Goal: Task Accomplishment & Management: Complete application form

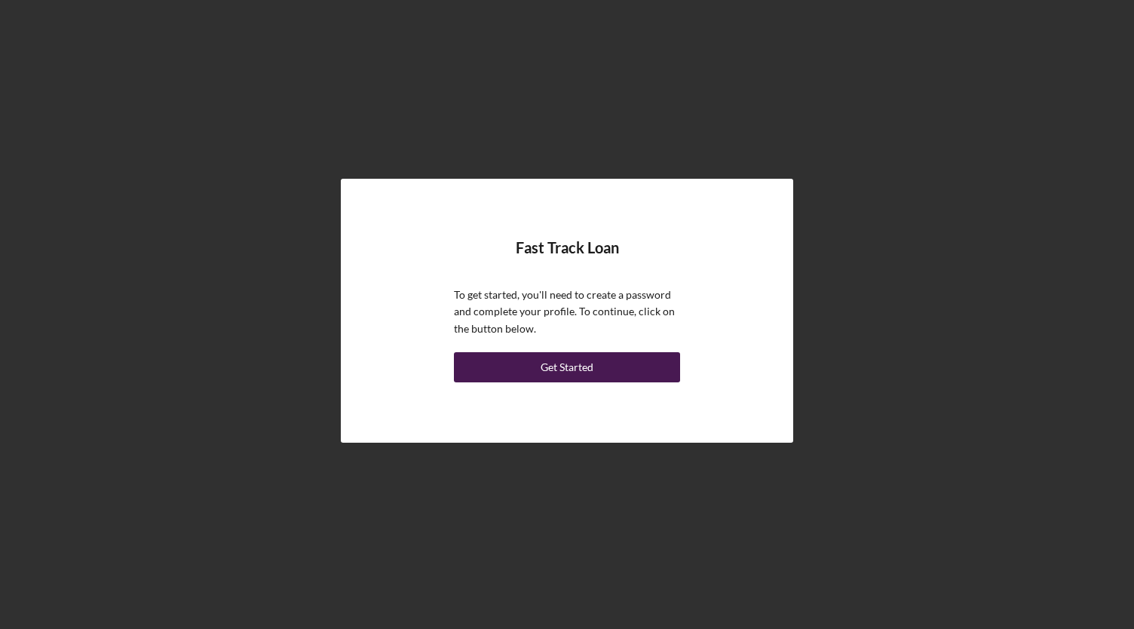
click at [568, 366] on div "Get Started" at bounding box center [567, 367] width 53 height 30
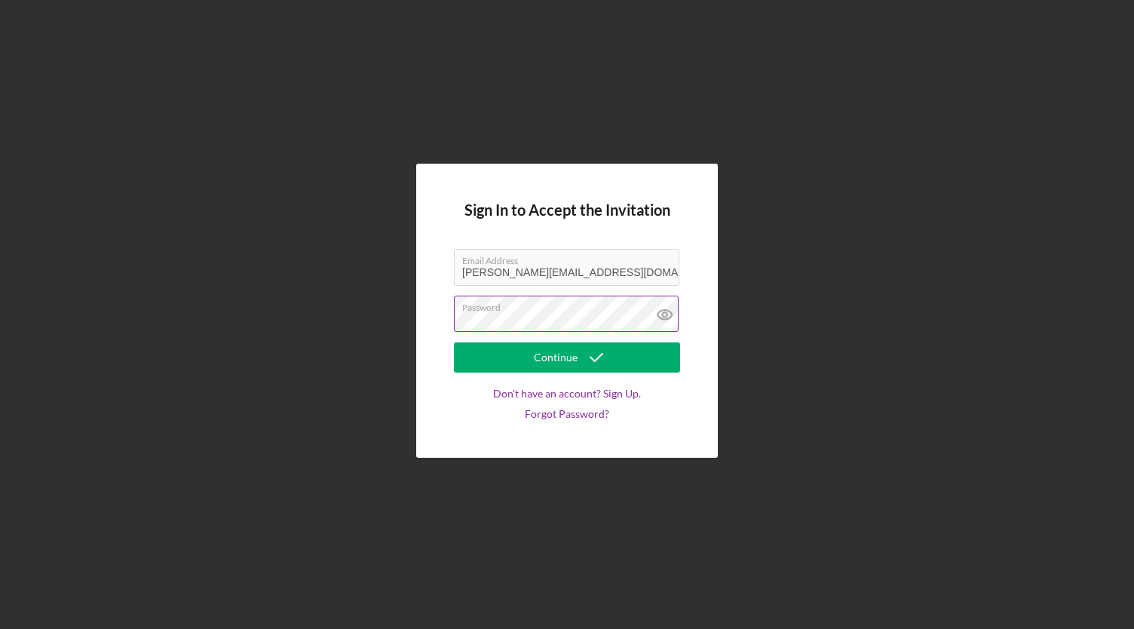
click at [454, 342] on button "Continue" at bounding box center [567, 357] width 226 height 30
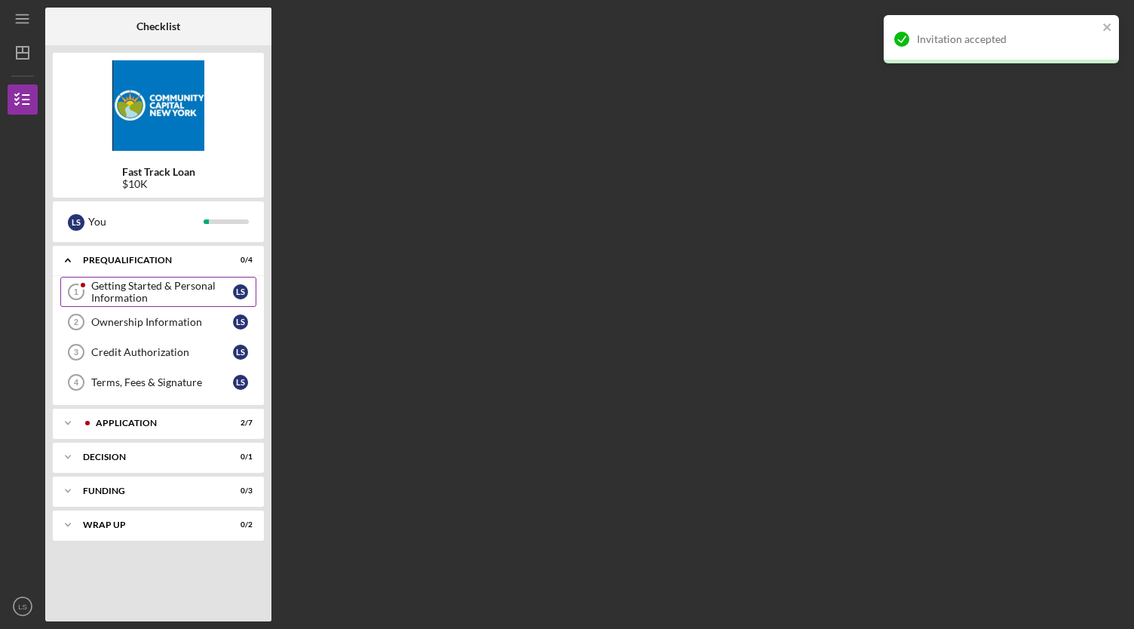
click at [153, 286] on div "Getting Started & Personal Information" at bounding box center [162, 292] width 142 height 24
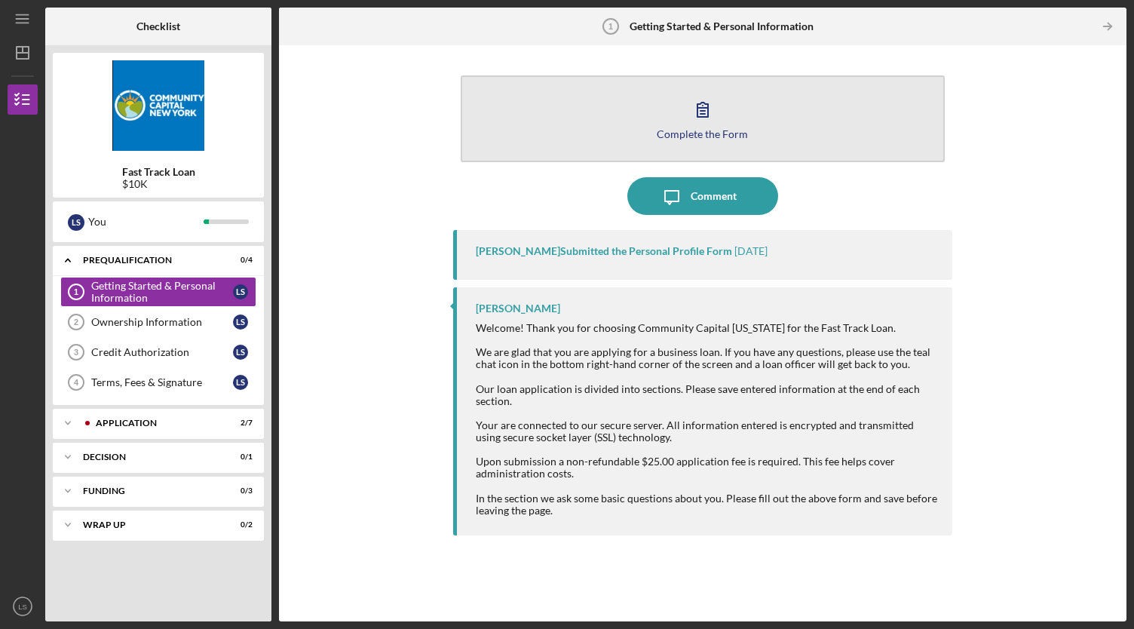
click at [706, 114] on icon "button" at bounding box center [703, 109] width 38 height 38
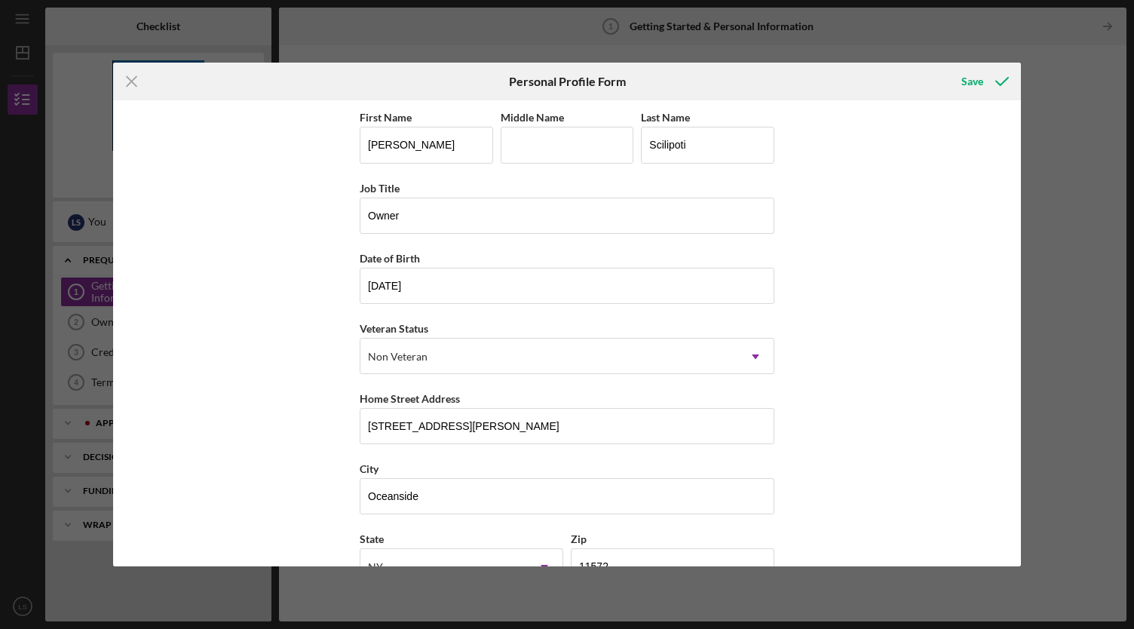
scroll to position [107, 0]
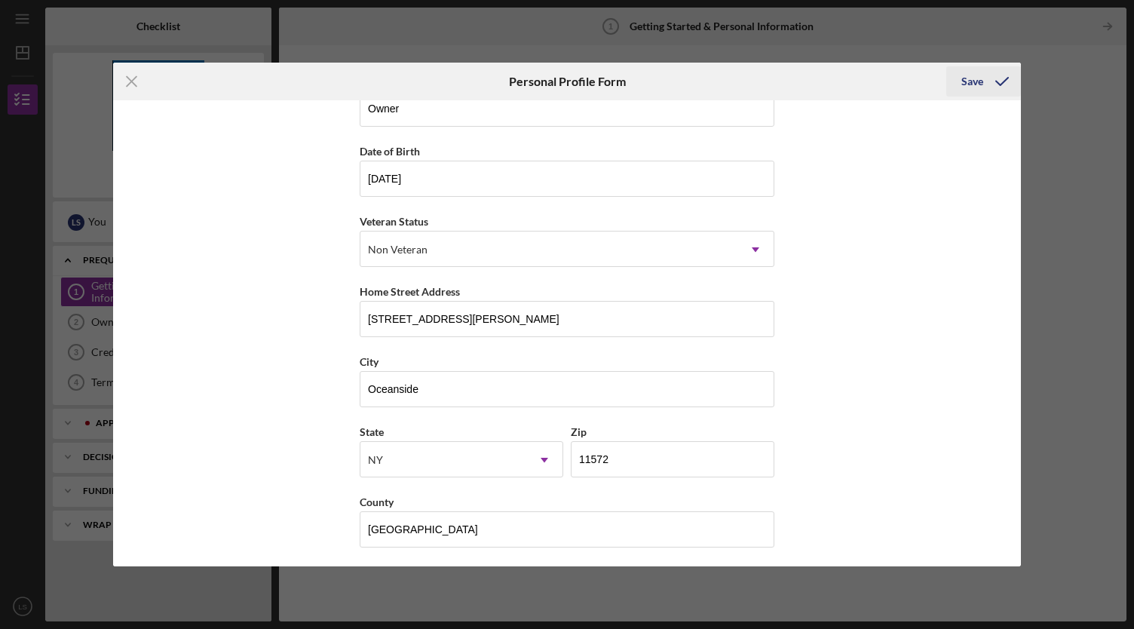
click at [973, 82] on div "Save" at bounding box center [972, 81] width 22 height 30
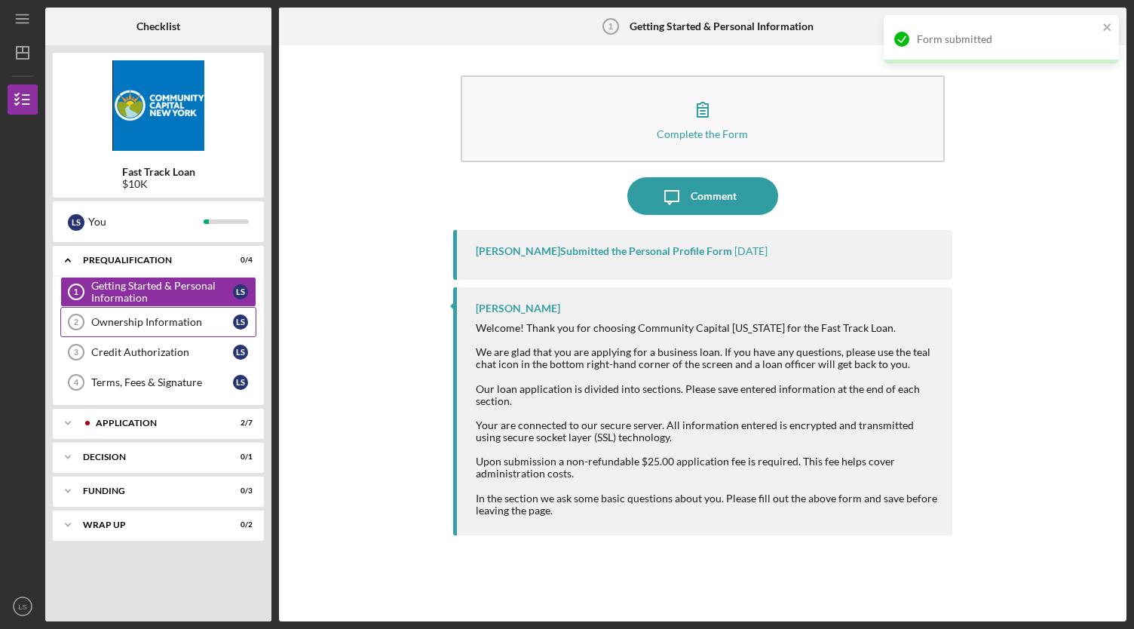
click at [154, 320] on div "Ownership Information" at bounding box center [162, 322] width 142 height 12
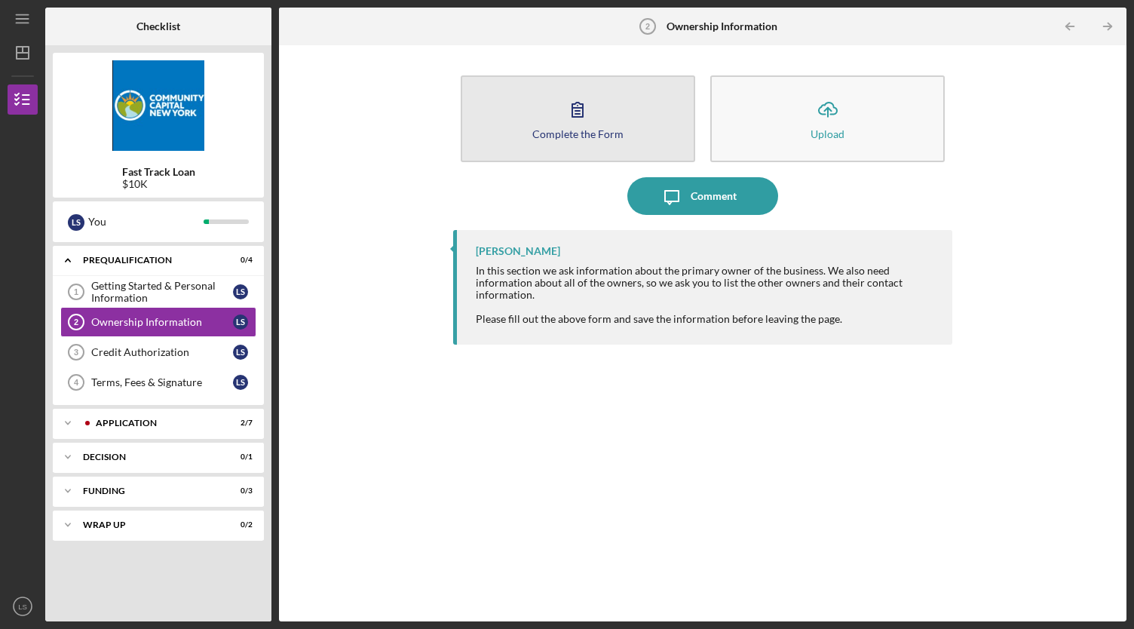
click at [618, 136] on div "Complete the Form" at bounding box center [577, 133] width 91 height 11
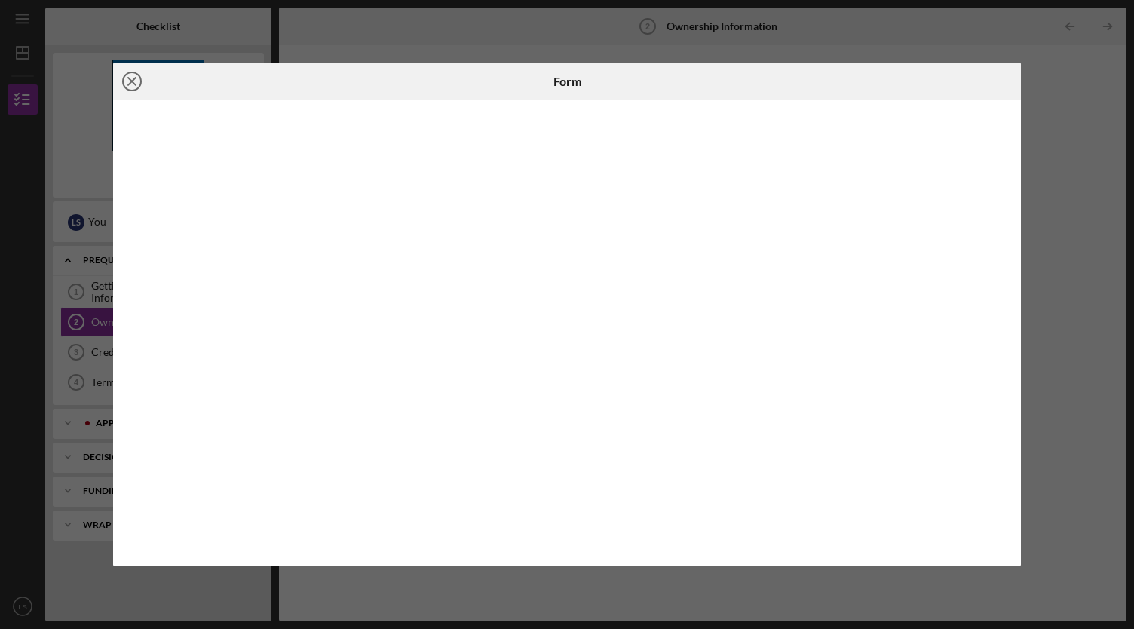
click at [132, 78] on icon "Icon/Close" at bounding box center [132, 82] width 38 height 38
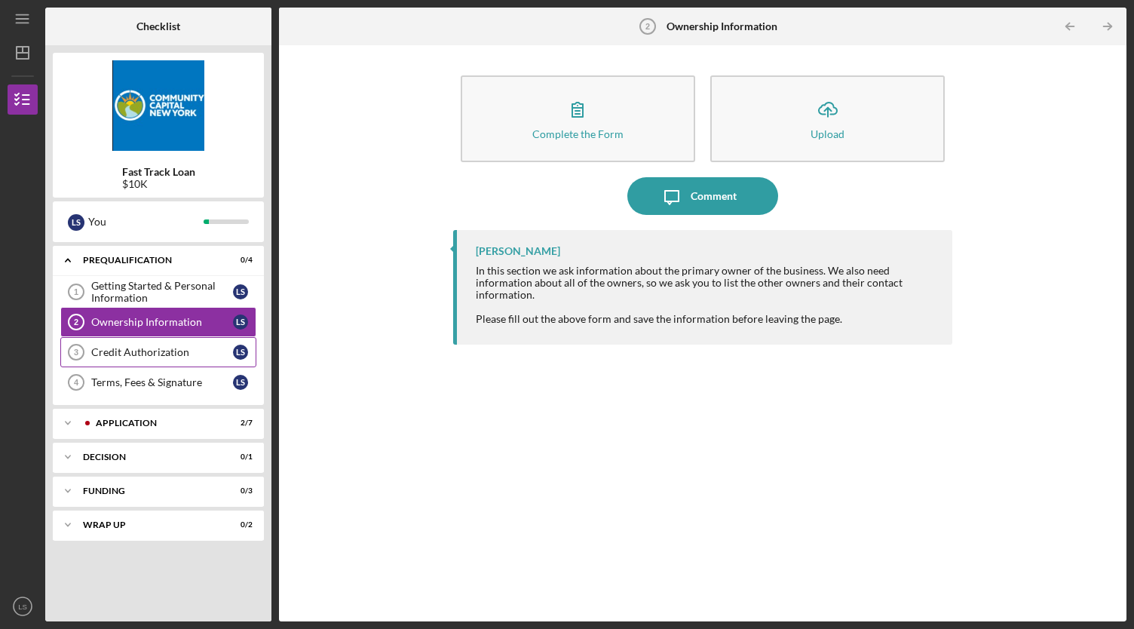
click at [124, 357] on link "Credit Authorization 3 Credit Authorization L S" at bounding box center [158, 352] width 196 height 30
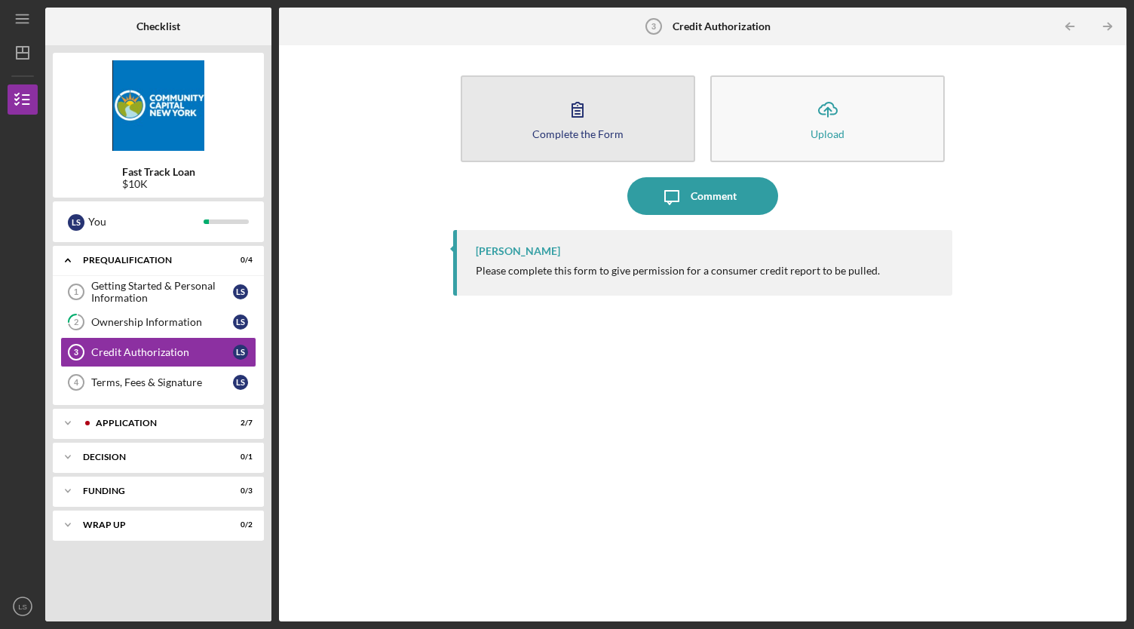
click at [608, 129] on div "Complete the Form" at bounding box center [577, 133] width 91 height 11
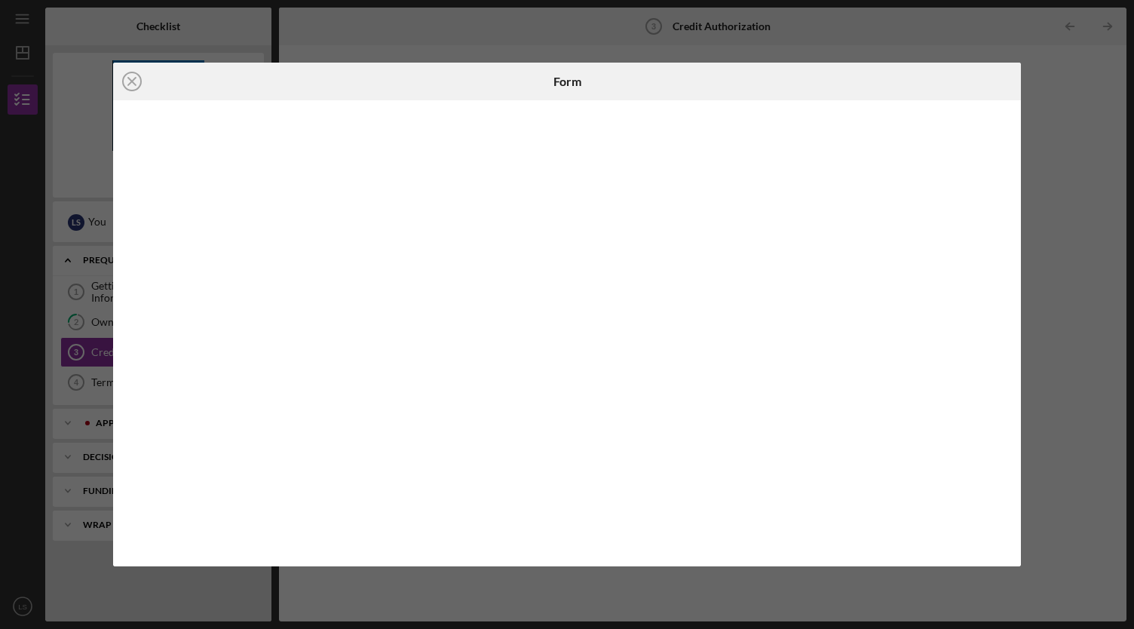
drag, startPoint x: 603, startPoint y: 135, endPoint x: 1006, endPoint y: 269, distance: 424.4
click at [1006, 269] on iframe at bounding box center [567, 332] width 878 height 435
drag, startPoint x: 1005, startPoint y: 256, endPoint x: 888, endPoint y: 564, distance: 329.8
click at [888, 564] on div at bounding box center [566, 332] width 907 height 465
click at [134, 85] on line at bounding box center [132, 82] width 8 height 8
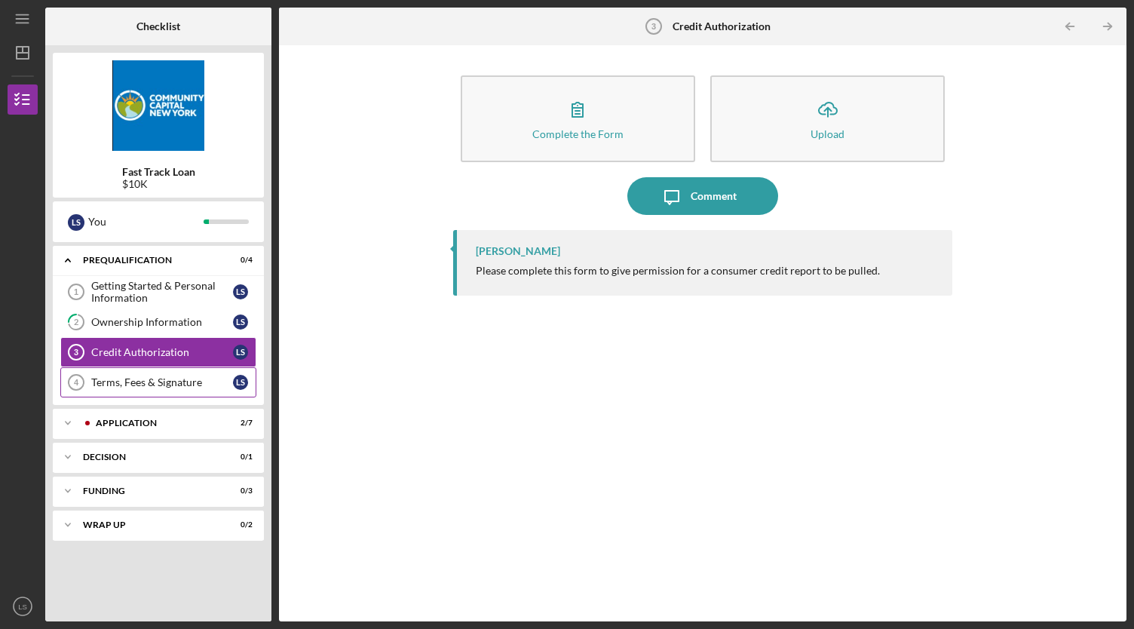
click at [151, 387] on link "Terms, Fees & Signature 4 Terms, Fees & Signature L S" at bounding box center [158, 382] width 196 height 30
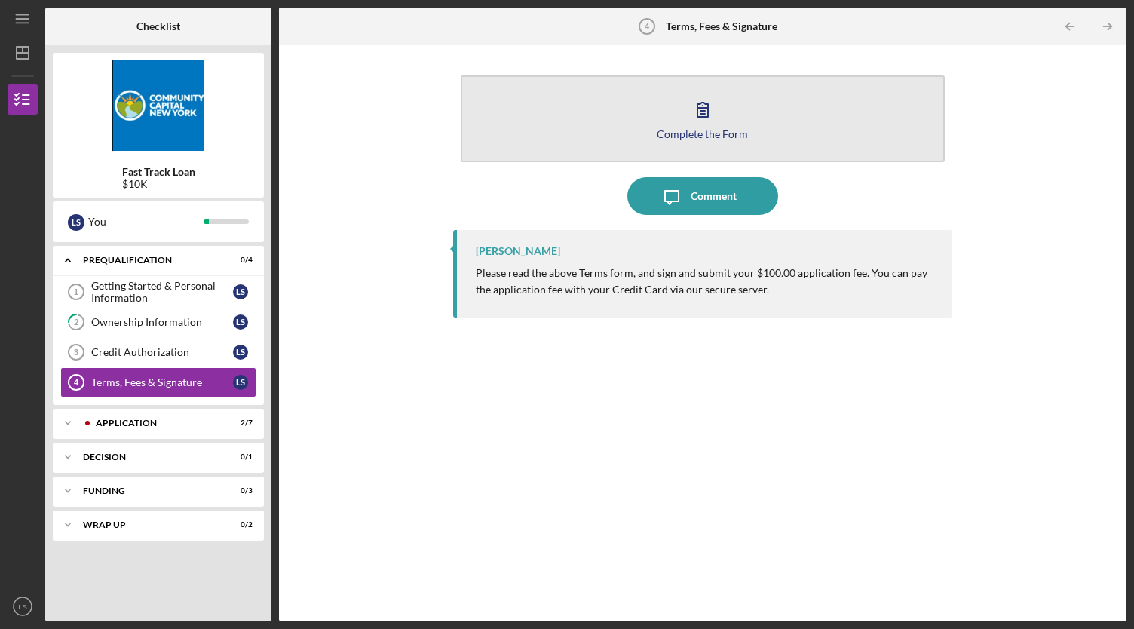
click at [714, 82] on button "Complete the Form Form" at bounding box center [703, 118] width 484 height 87
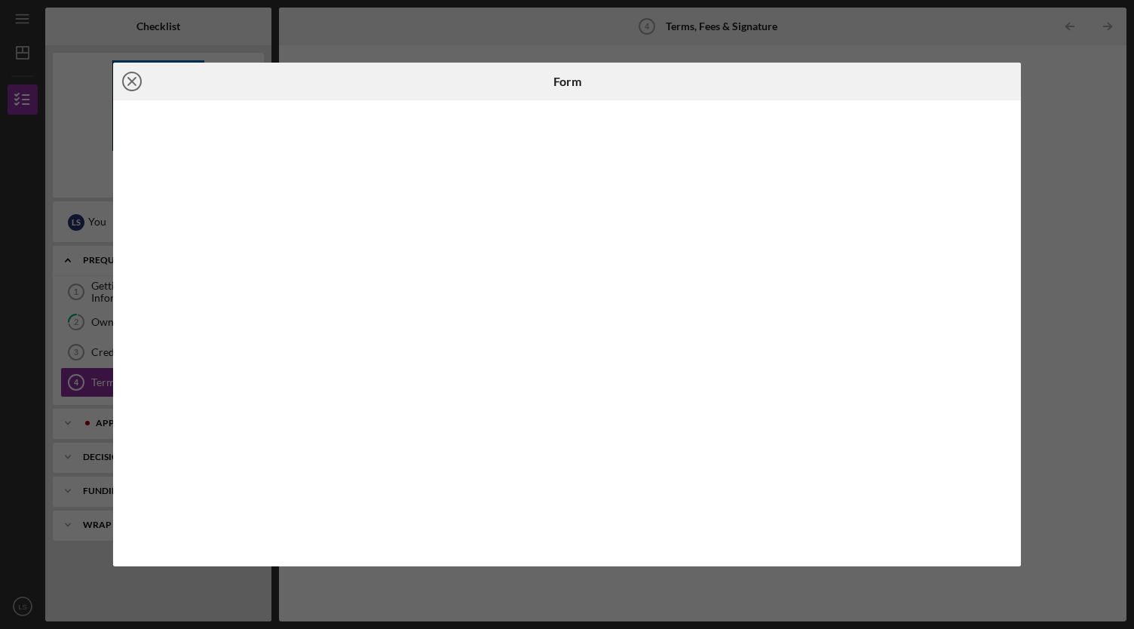
click at [128, 83] on icon "Icon/Close" at bounding box center [132, 82] width 38 height 38
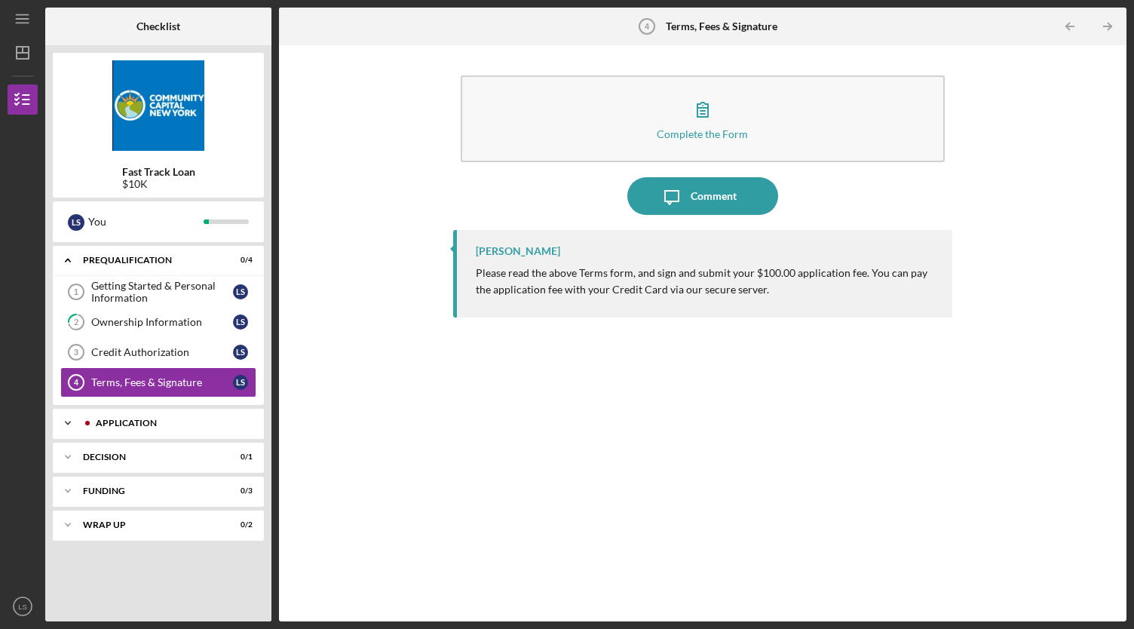
click at [69, 418] on icon "Icon/Expander" at bounding box center [68, 423] width 30 height 30
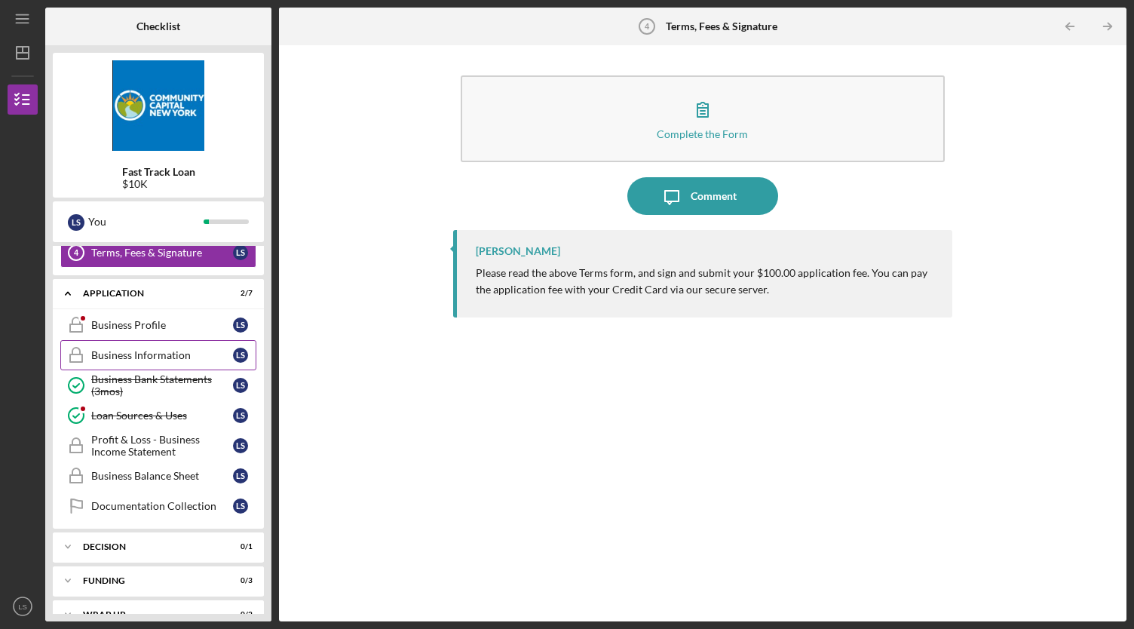
scroll to position [130, 0]
click at [118, 320] on div "Business Profile" at bounding box center [162, 324] width 142 height 12
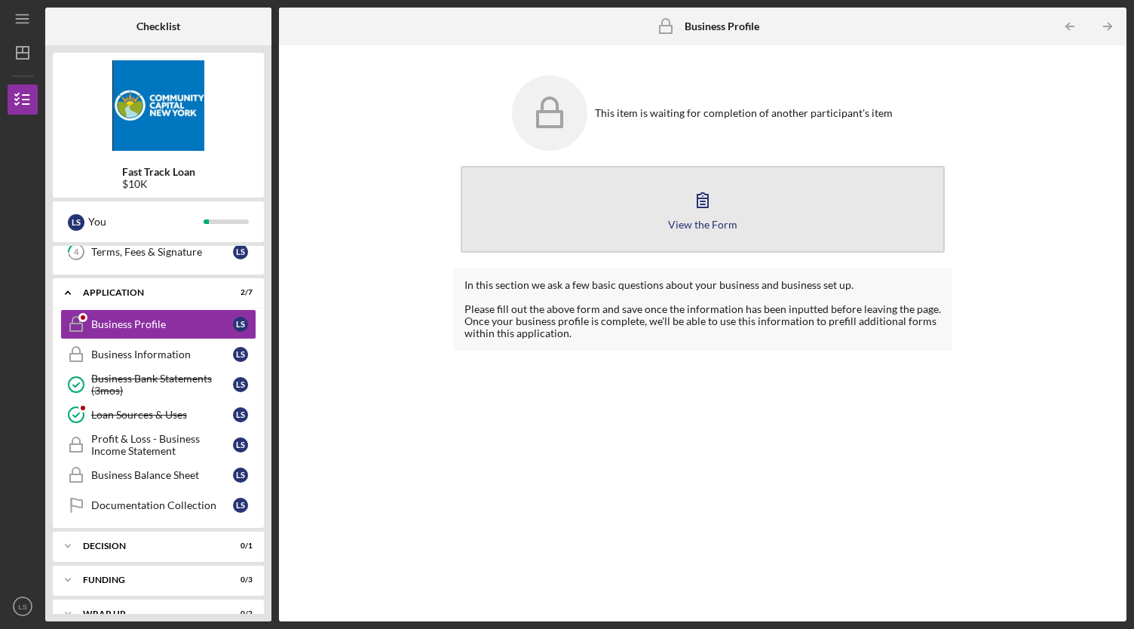
click at [701, 195] on icon "button" at bounding box center [703, 200] width 38 height 38
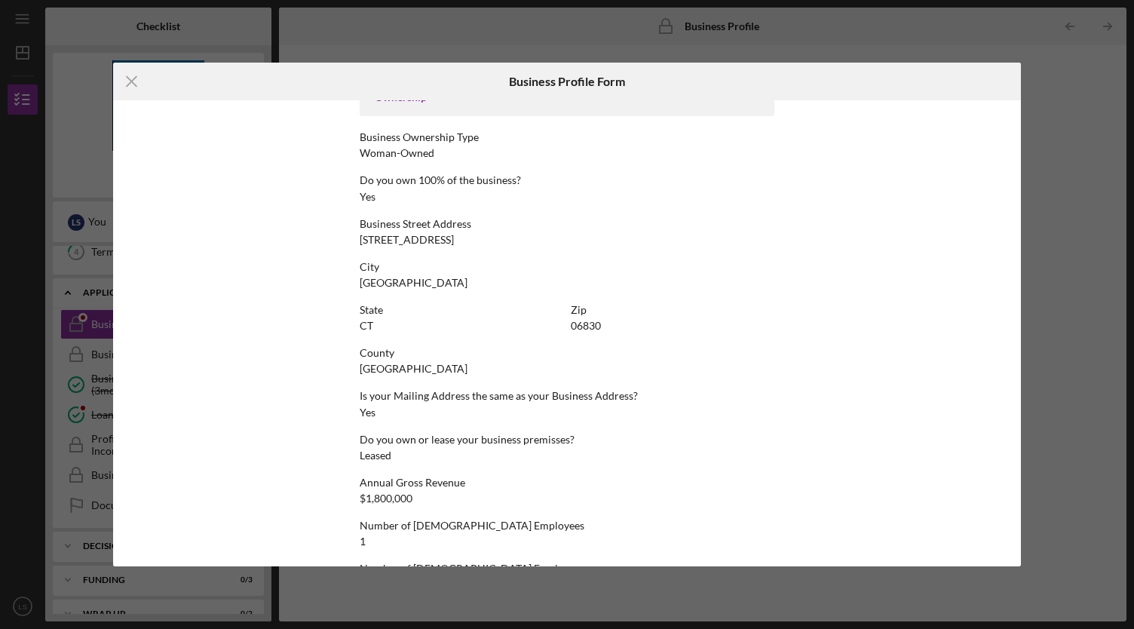
scroll to position [507, 0]
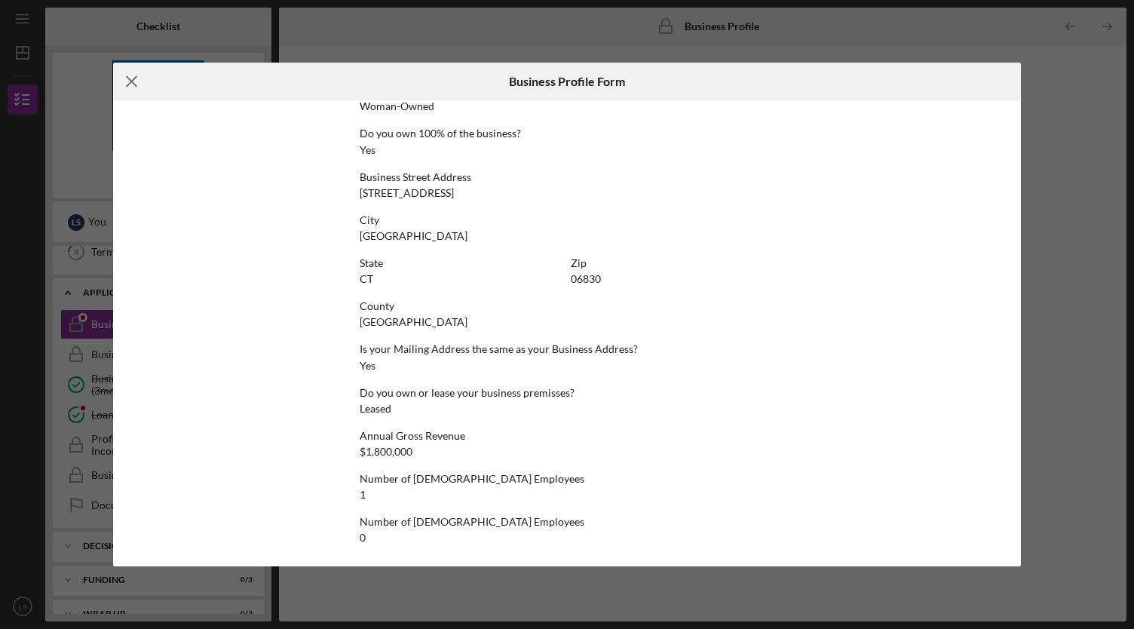
click at [128, 81] on icon "Icon/Menu Close" at bounding box center [132, 82] width 38 height 38
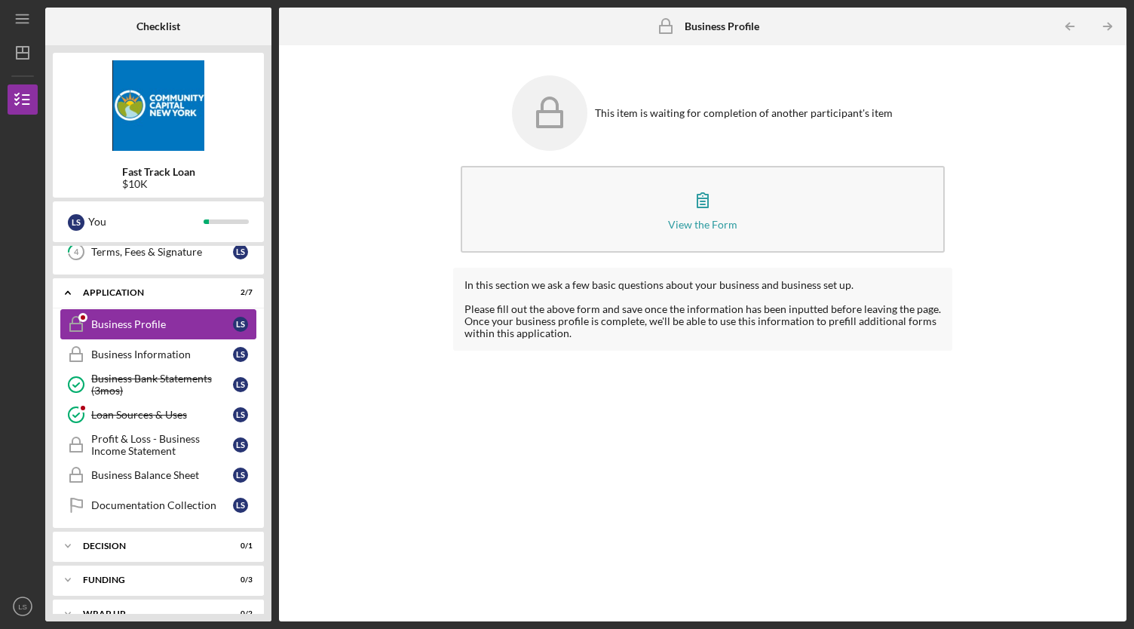
click at [131, 320] on div "Business Profile" at bounding box center [162, 324] width 142 height 12
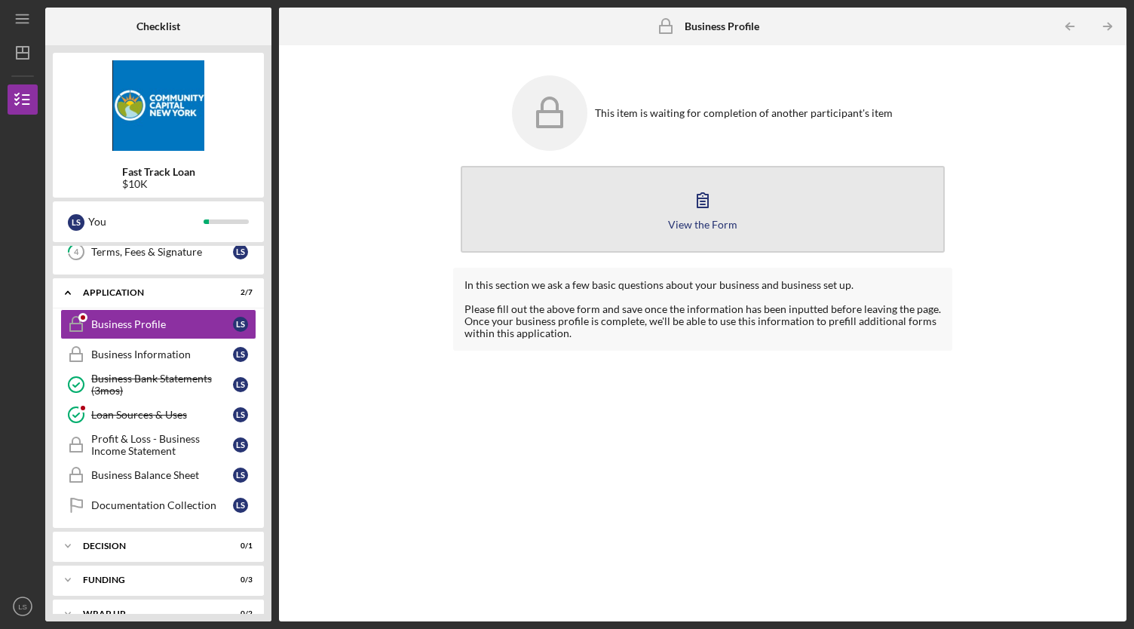
click at [703, 191] on icon "button" at bounding box center [703, 200] width 38 height 38
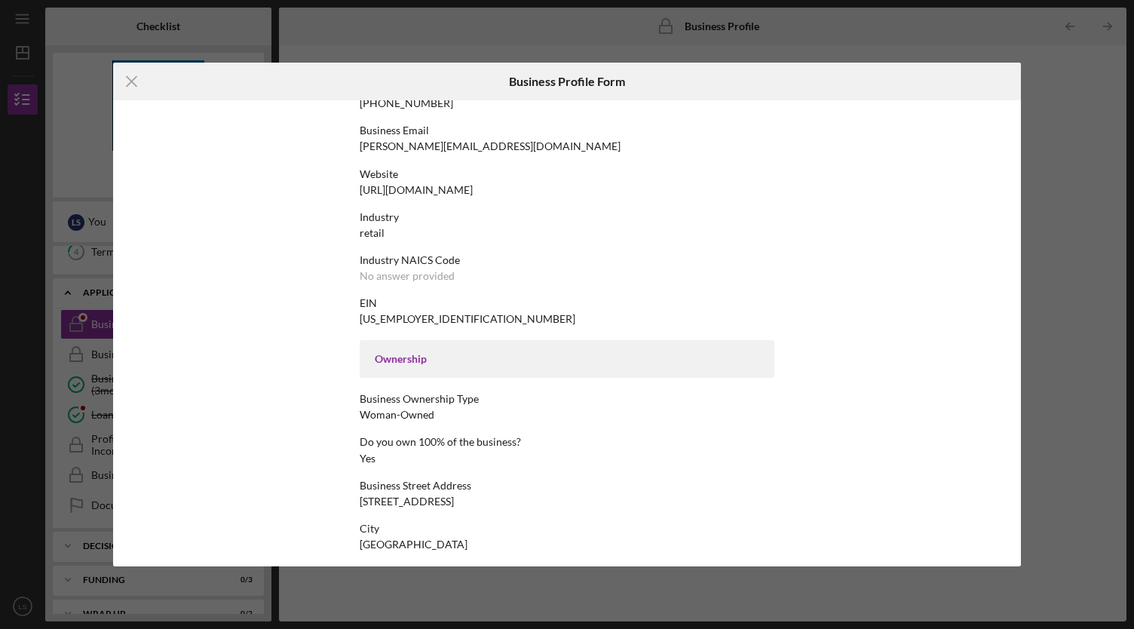
scroll to position [198, 0]
click at [439, 365] on div "Ownership" at bounding box center [567, 360] width 385 height 12
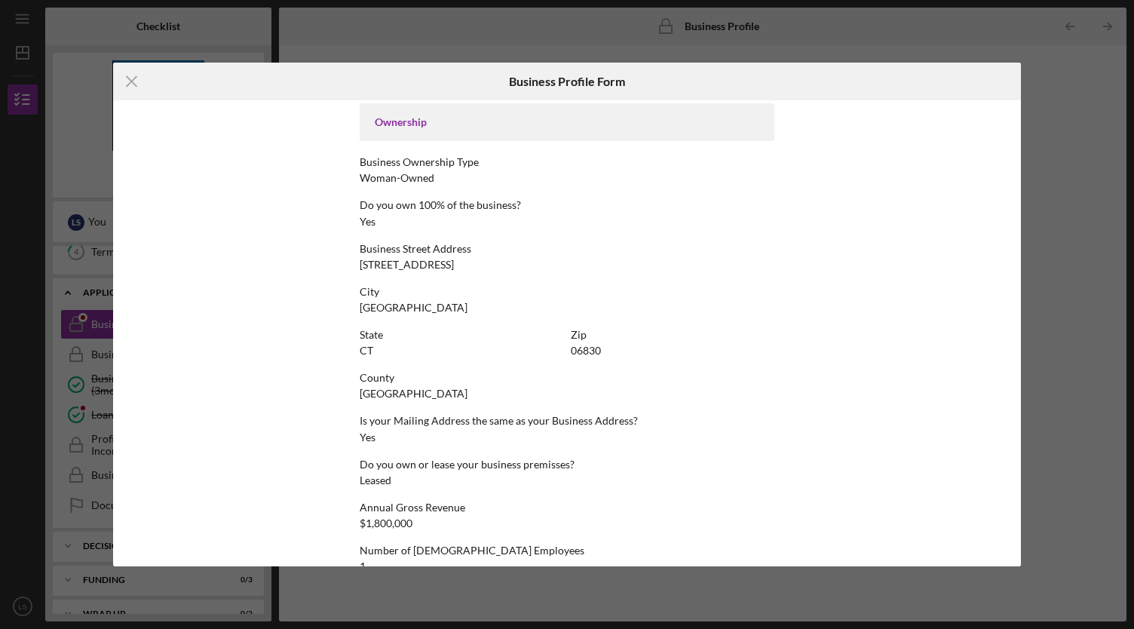
scroll to position [507, 0]
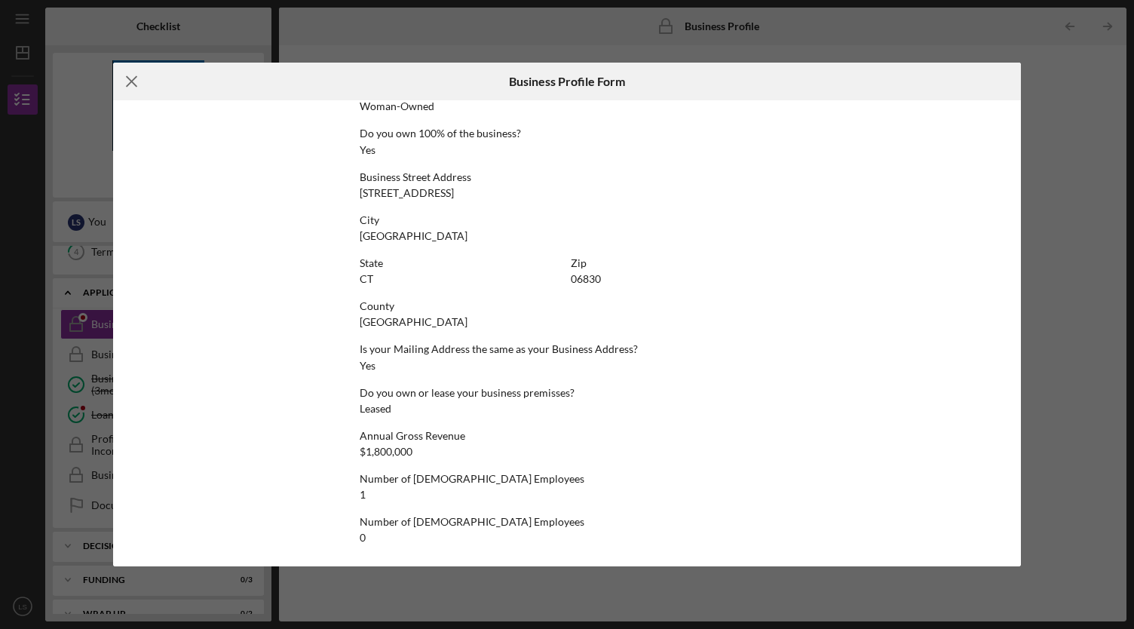
click at [126, 78] on icon "Icon/Menu Close" at bounding box center [132, 82] width 38 height 38
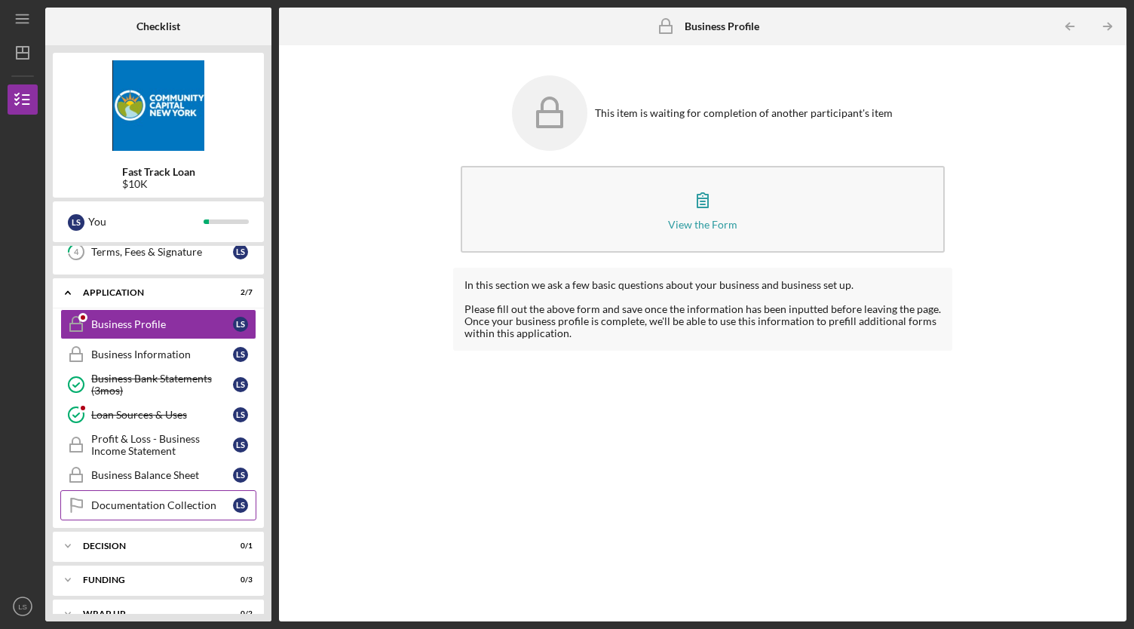
click at [186, 501] on div "Documentation Collection" at bounding box center [162, 505] width 142 height 12
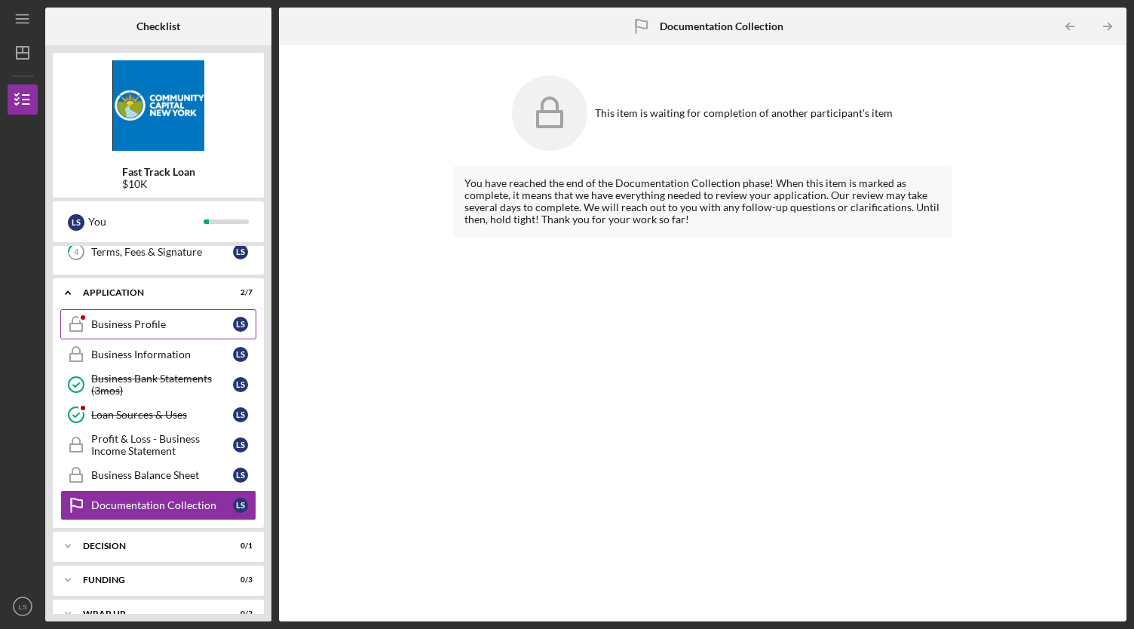
click at [153, 324] on div "Business Profile" at bounding box center [162, 324] width 142 height 12
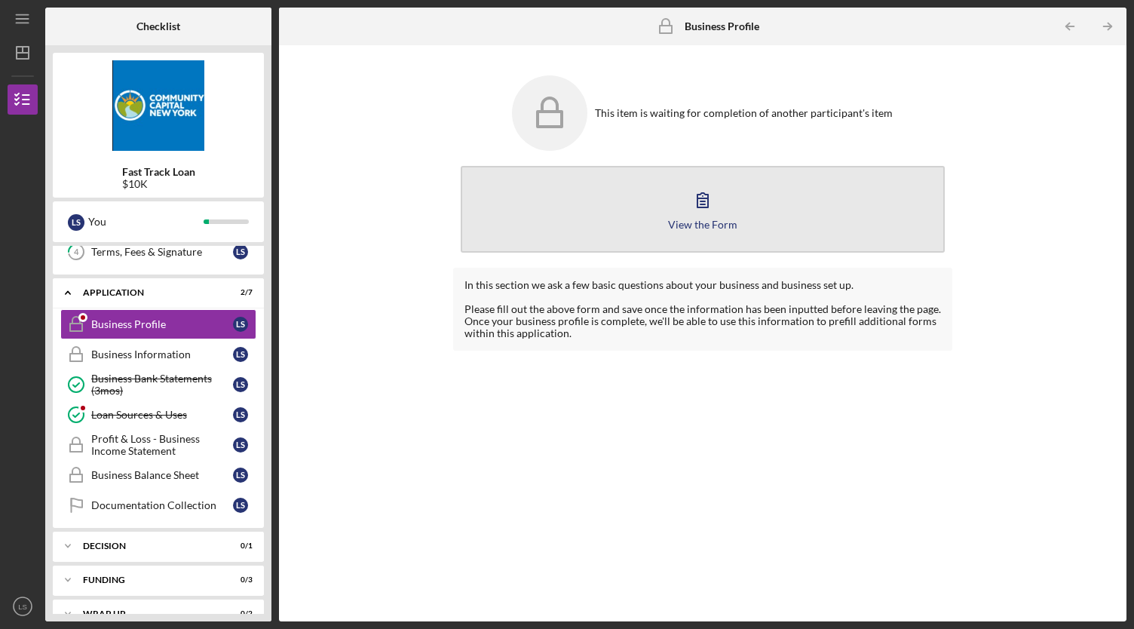
click at [712, 197] on icon "button" at bounding box center [703, 200] width 38 height 38
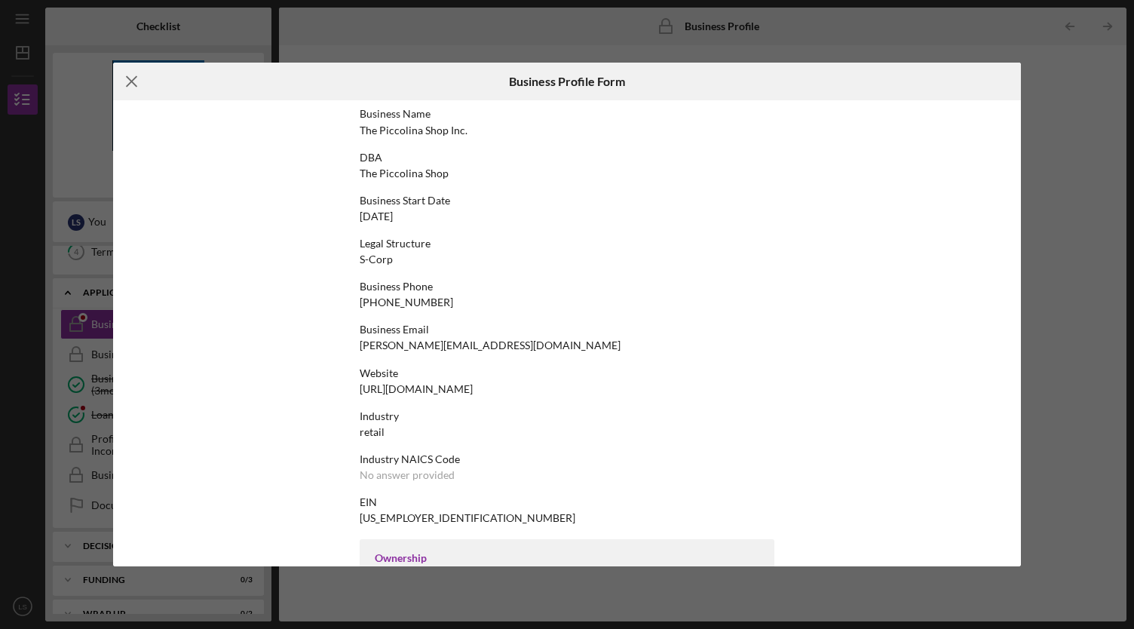
click at [134, 81] on icon "Icon/Menu Close" at bounding box center [132, 82] width 38 height 38
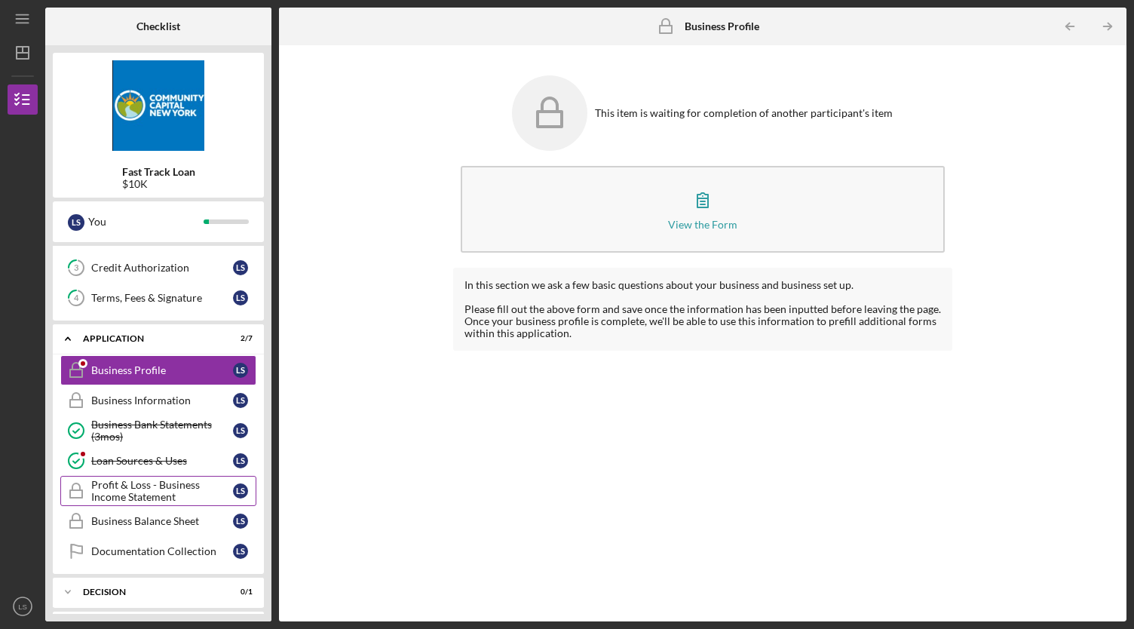
scroll to position [81, 0]
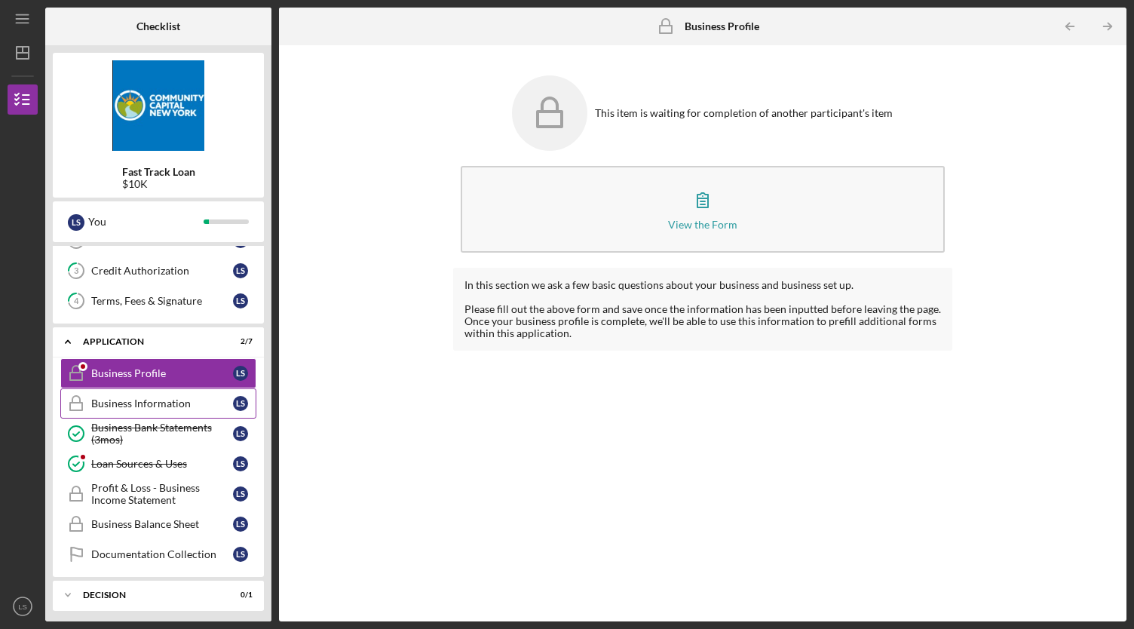
click at [199, 397] on div "Business Information" at bounding box center [162, 403] width 142 height 12
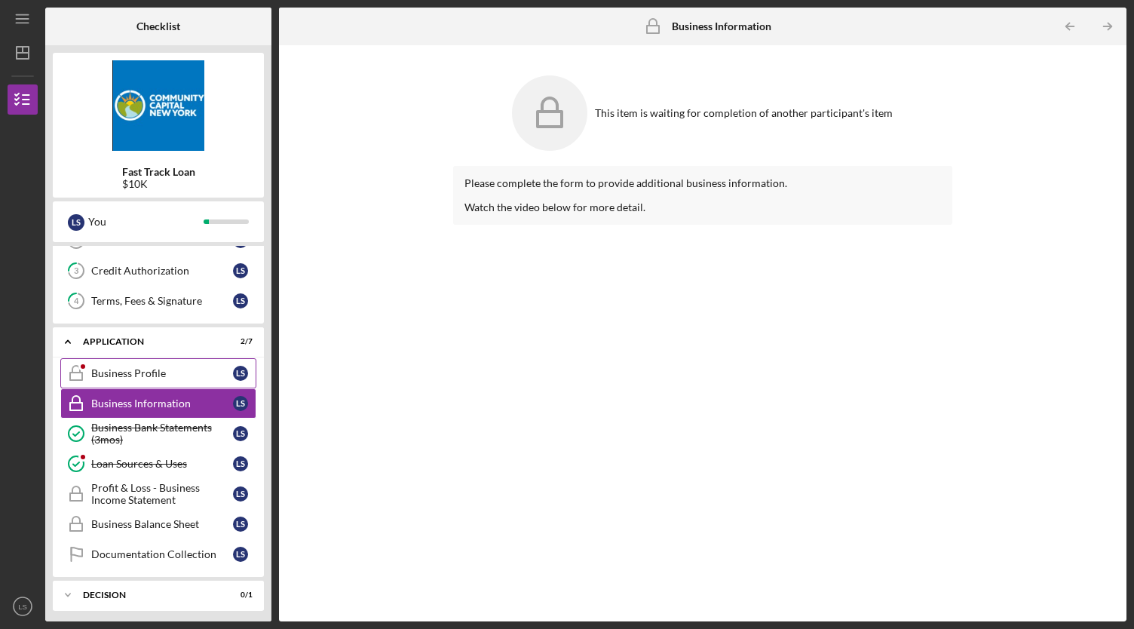
click at [134, 369] on div "Business Profile" at bounding box center [162, 373] width 142 height 12
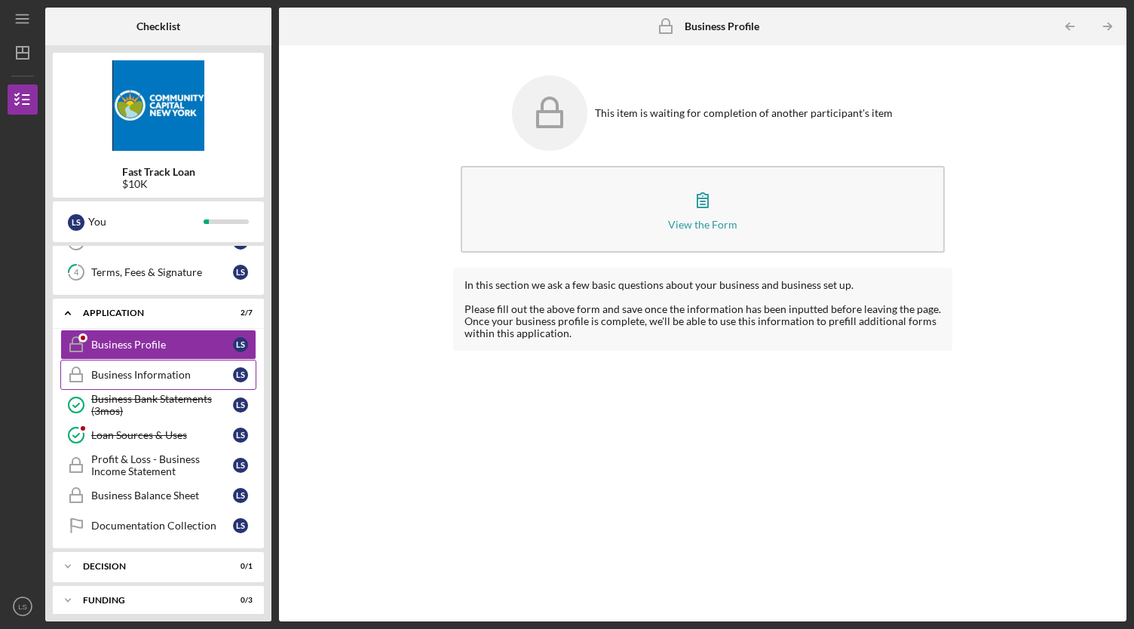
scroll to position [148, 0]
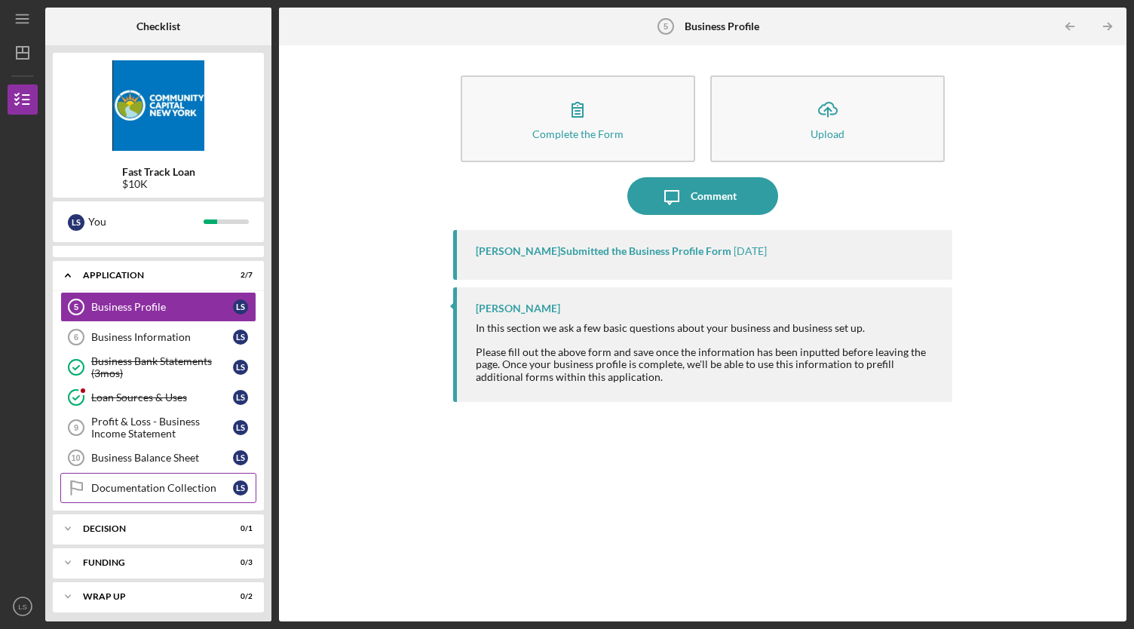
scroll to position [138, 0]
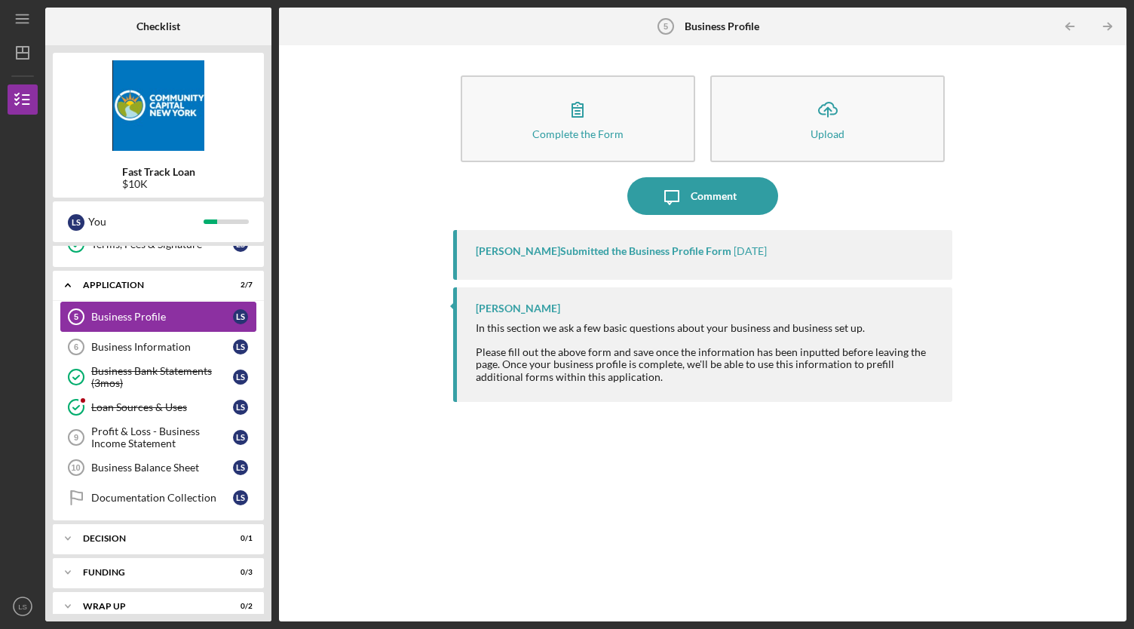
click at [152, 311] on div "Business Profile" at bounding box center [162, 317] width 142 height 12
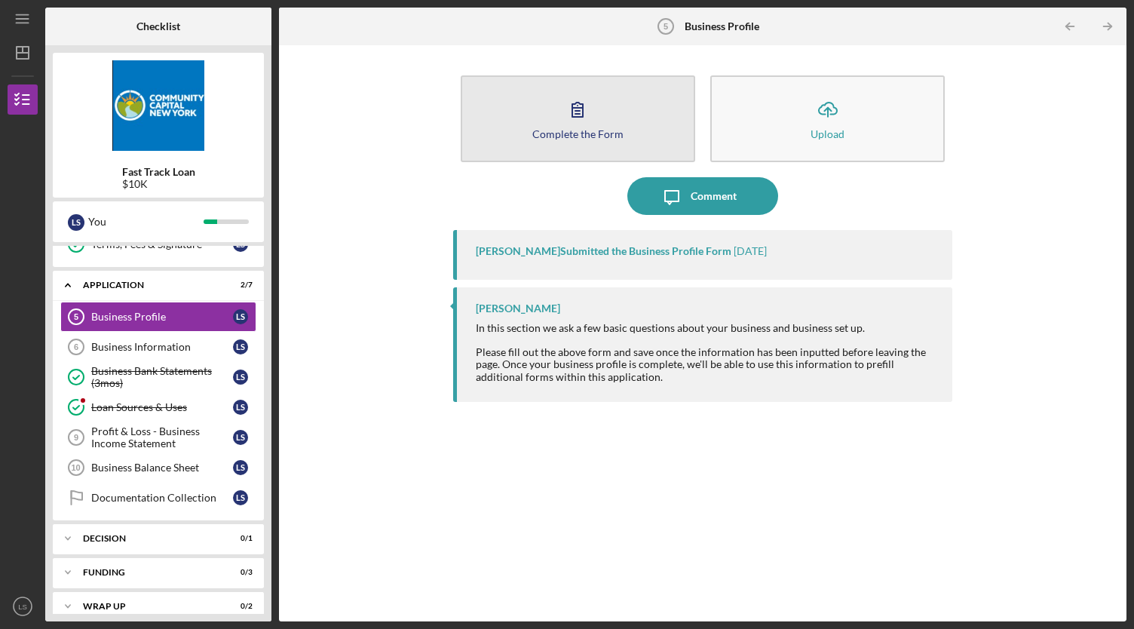
click at [596, 128] on div "Complete the Form" at bounding box center [577, 133] width 91 height 11
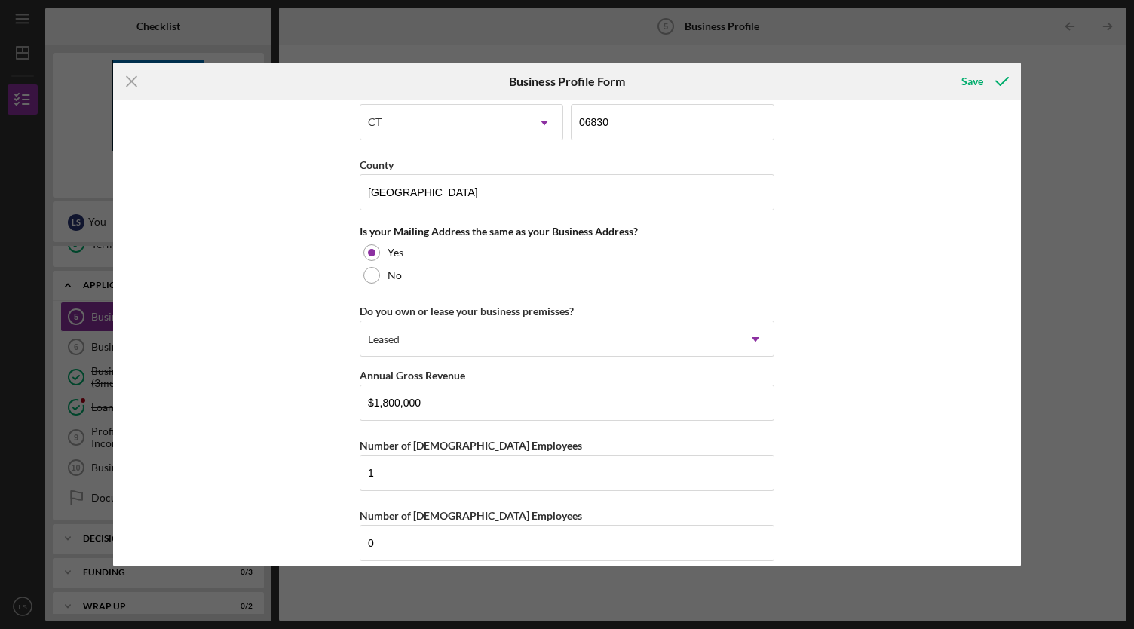
scroll to position [1068, 0]
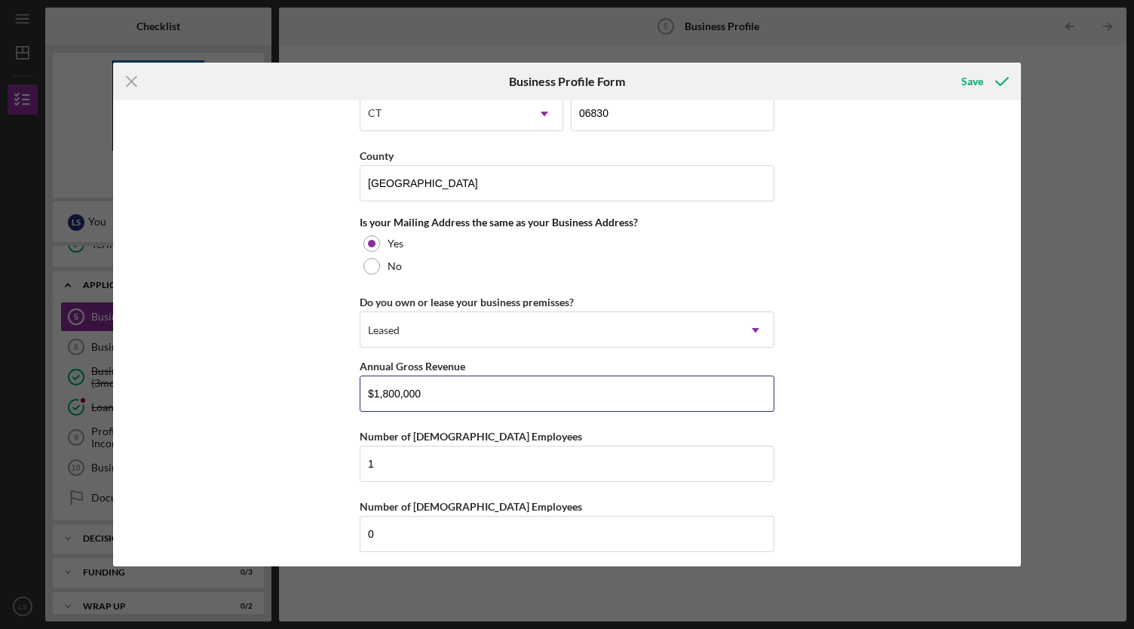
drag, startPoint x: 471, startPoint y: 383, endPoint x: 264, endPoint y: 390, distance: 207.4
click at [264, 390] on div "Business Name The Piccolina Shop Inc. DBA The Piccolina Shop Business Start Dat…" at bounding box center [566, 332] width 907 height 465
type input "$2,200,000"
click at [981, 80] on div "Save" at bounding box center [972, 81] width 22 height 30
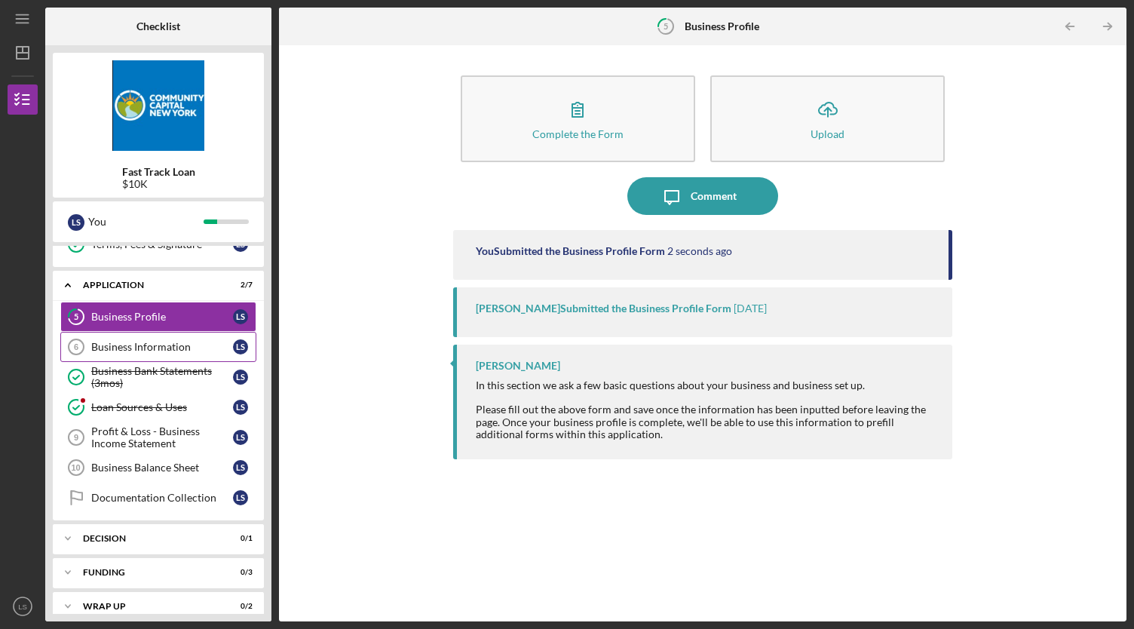
click at [154, 346] on div "Business Information" at bounding box center [162, 347] width 142 height 12
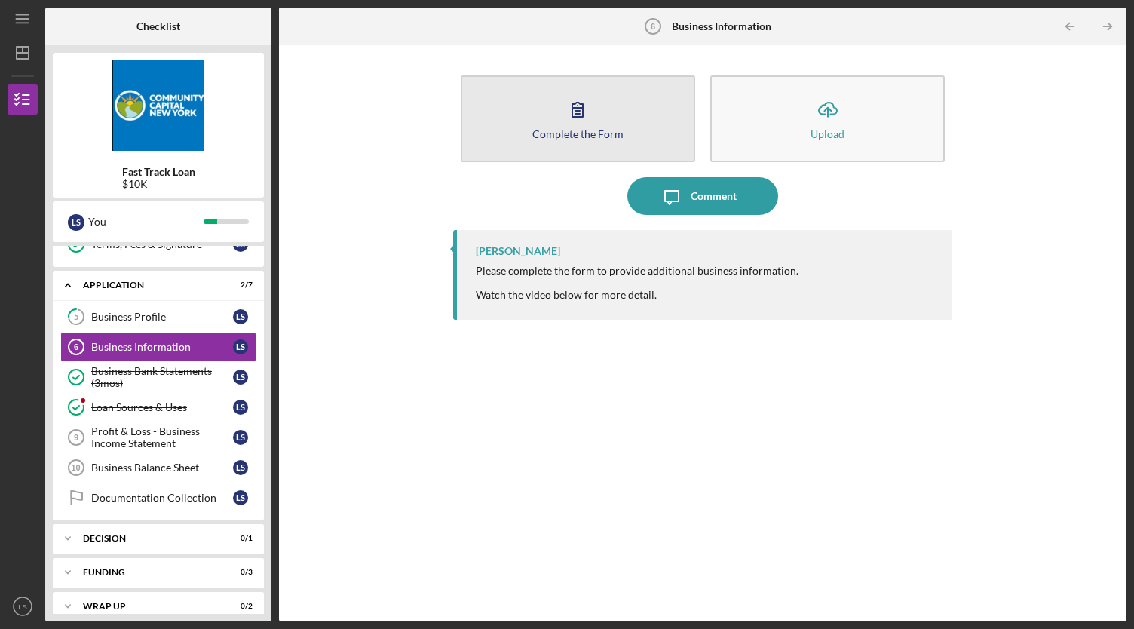
click at [588, 125] on icon "button" at bounding box center [578, 109] width 38 height 38
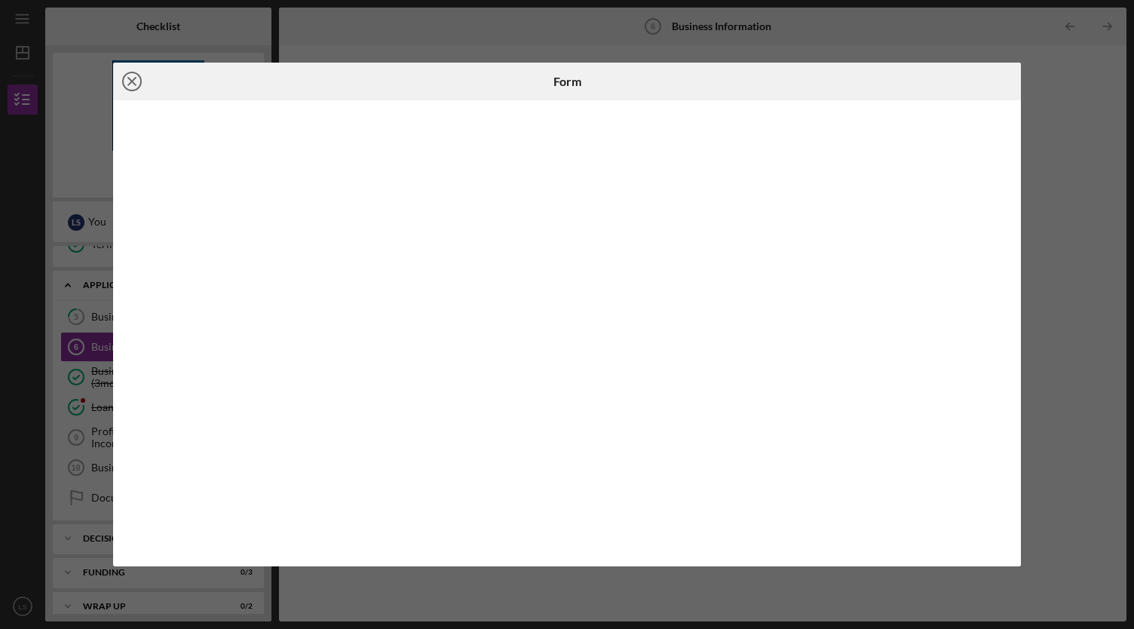
click at [136, 81] on icon "Icon/Close" at bounding box center [132, 82] width 38 height 38
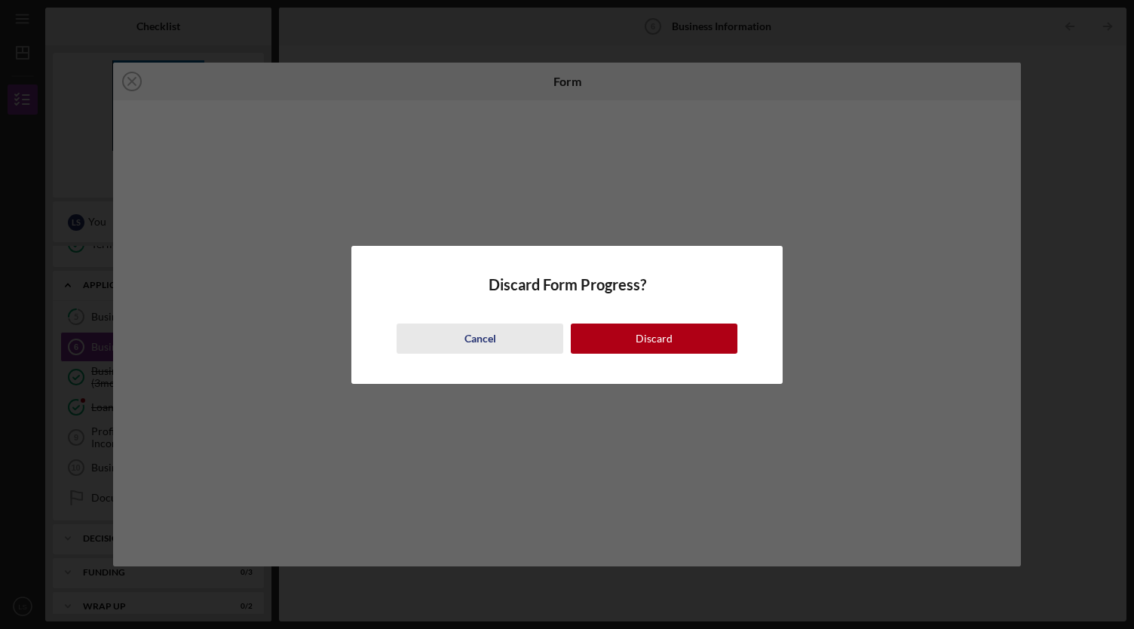
click at [501, 337] on button "Cancel" at bounding box center [480, 338] width 167 height 30
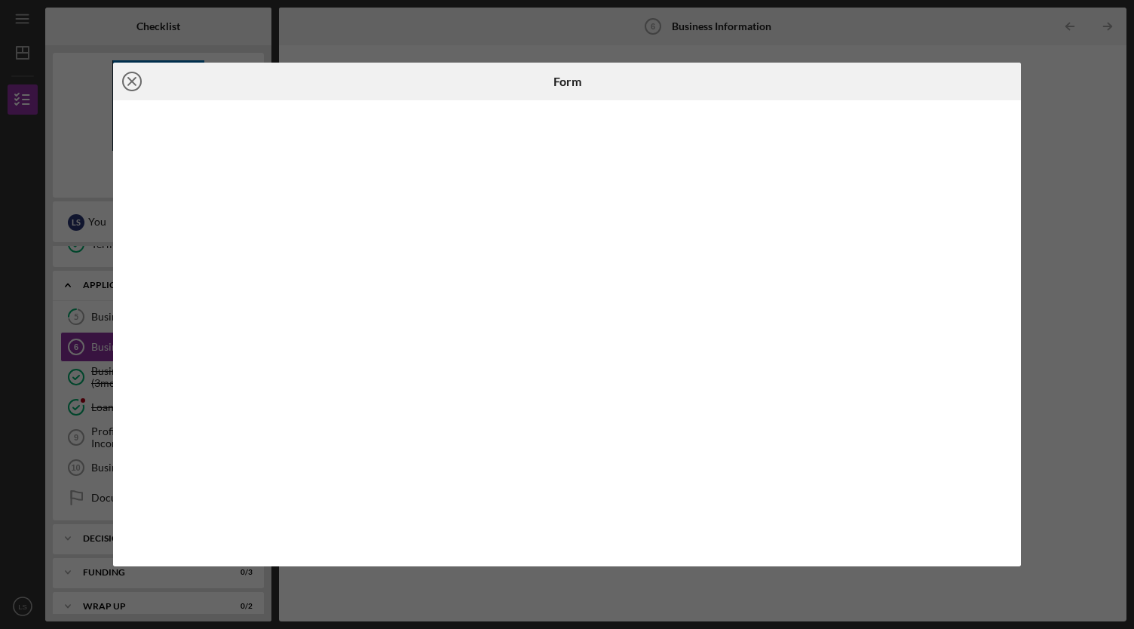
click at [132, 76] on icon "Icon/Close" at bounding box center [132, 82] width 38 height 38
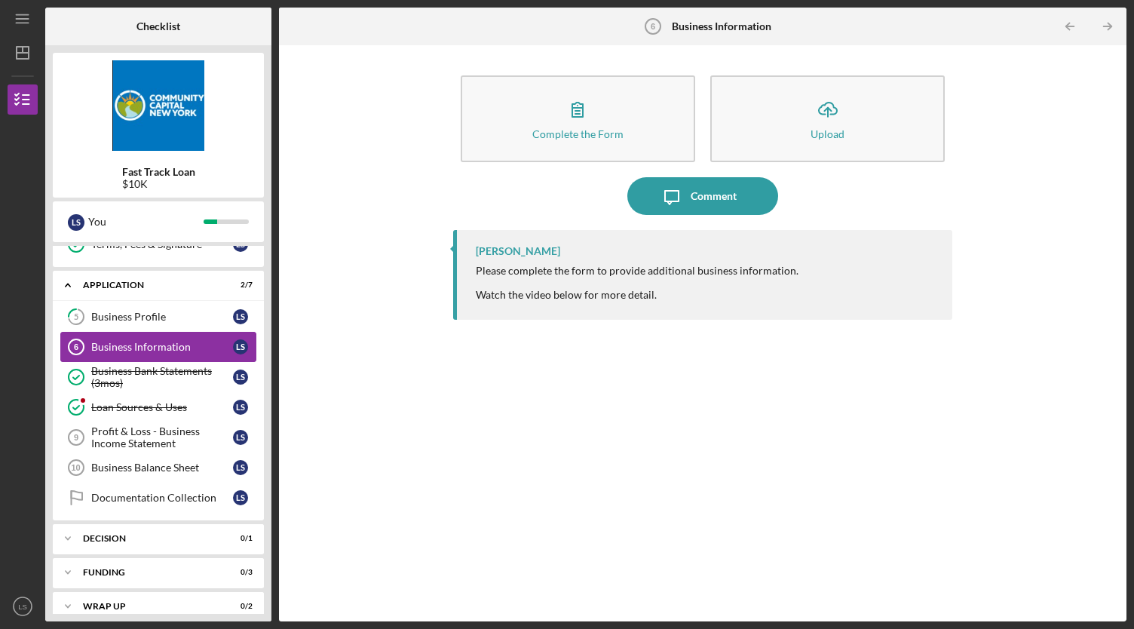
click at [164, 346] on div "Business Information" at bounding box center [162, 347] width 142 height 12
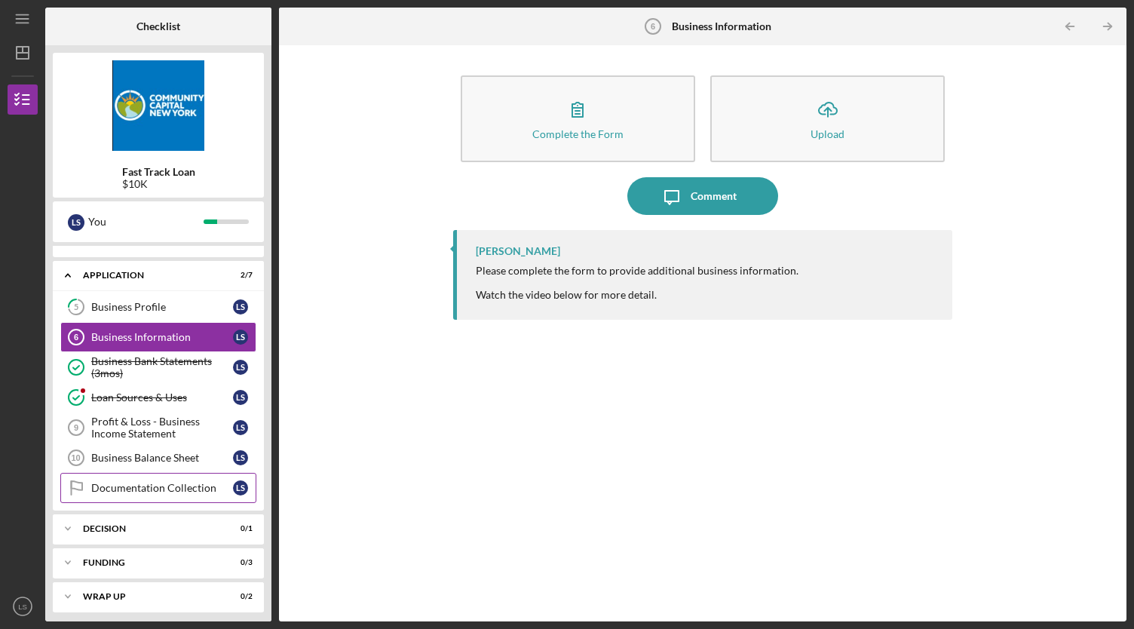
click at [161, 482] on div "Documentation Collection" at bounding box center [162, 488] width 142 height 12
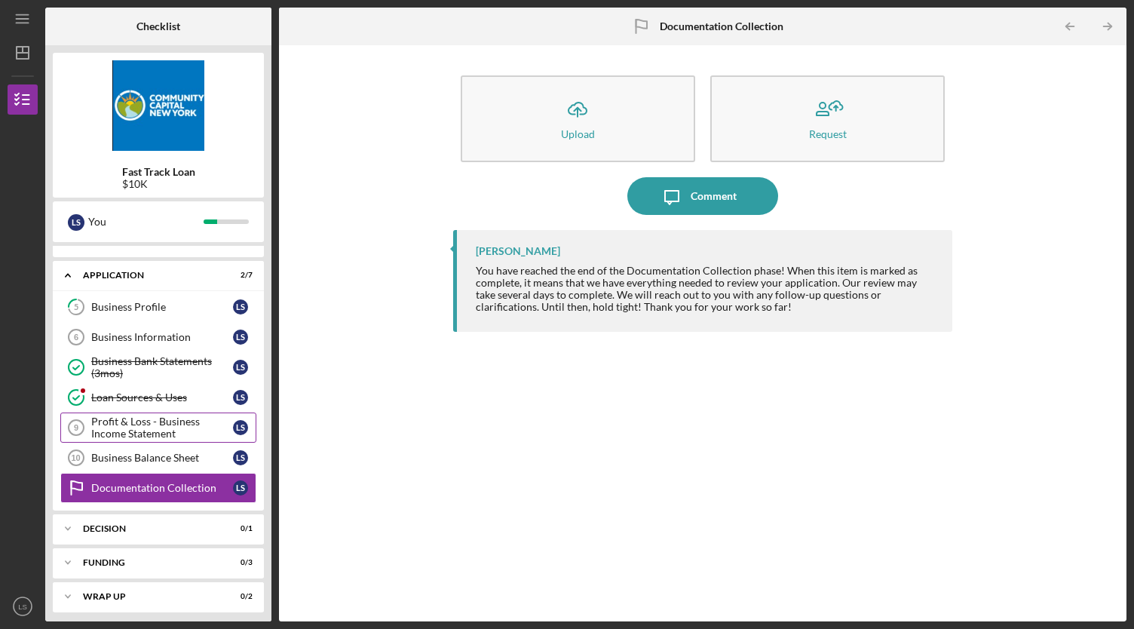
click at [149, 424] on div "Profit & Loss - Business Income Statement" at bounding box center [162, 427] width 142 height 24
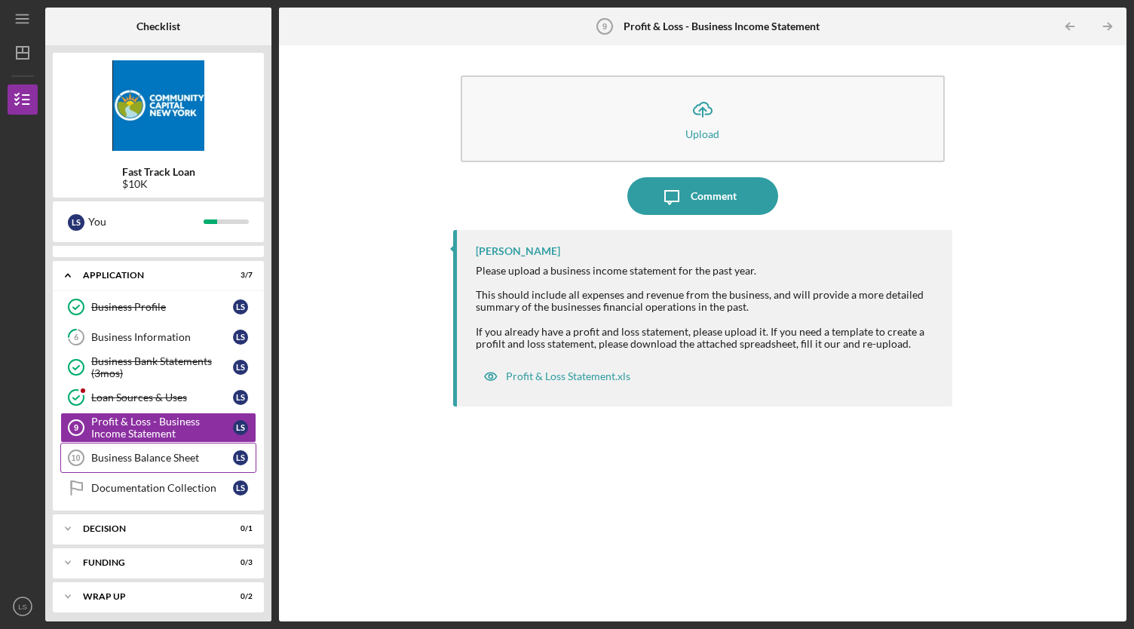
click at [162, 452] on div "Business Balance Sheet" at bounding box center [162, 458] width 142 height 12
